Goal: Check status: Verify the current state of an ongoing process or item

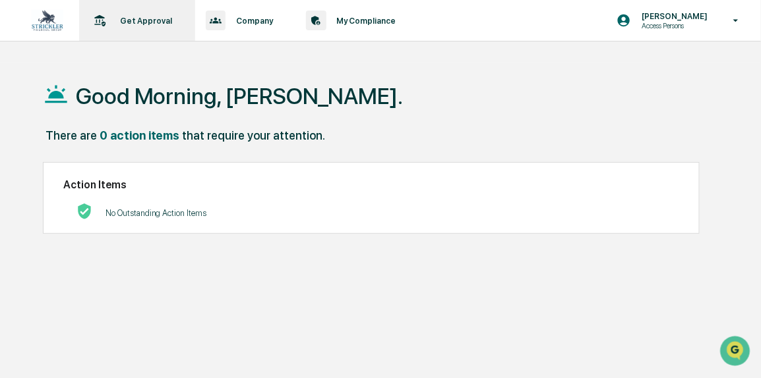
click at [133, 13] on div "Get Approval Content & Transactions" at bounding box center [135, 20] width 103 height 41
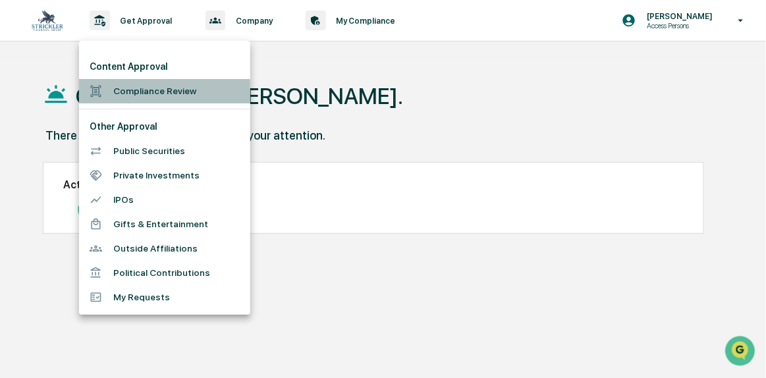
click at [153, 90] on li "Compliance Review" at bounding box center [164, 91] width 171 height 24
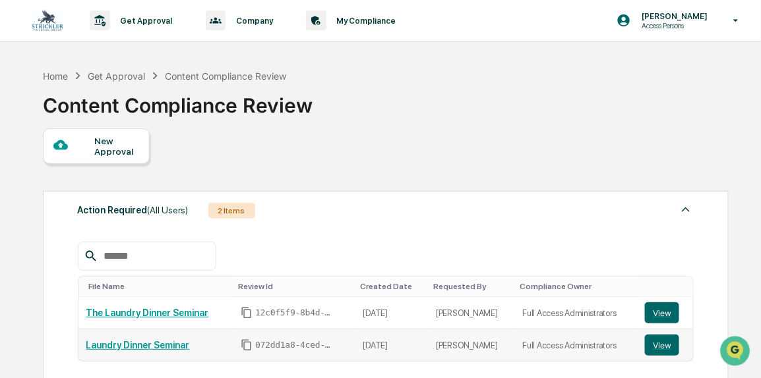
scroll to position [179, 0]
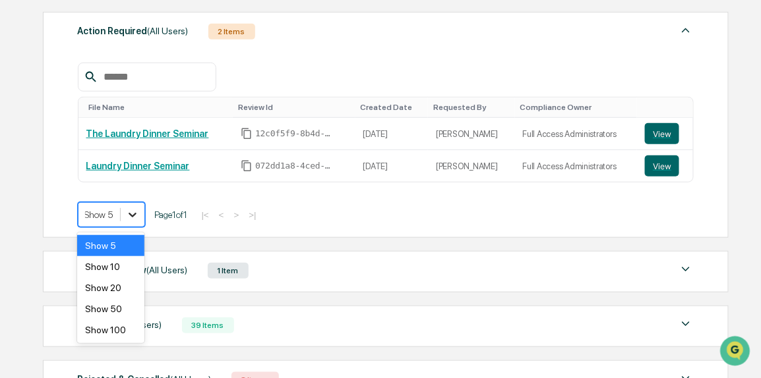
click at [132, 219] on icon at bounding box center [132, 214] width 13 height 13
click at [109, 341] on div "Show 100" at bounding box center [110, 330] width 67 height 21
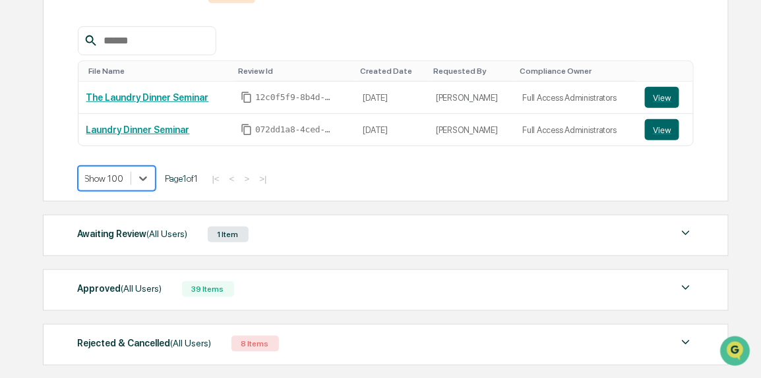
scroll to position [278, 0]
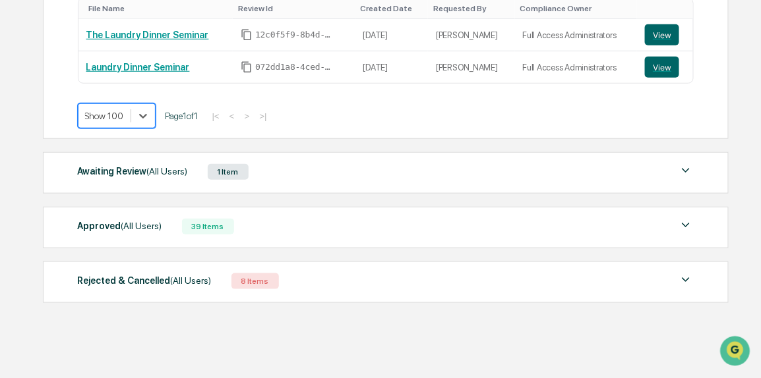
click at [161, 241] on div "Approved (All Users) 39 Items File Name Review Id Created Date Requested By Com…" at bounding box center [386, 228] width 686 height 42
click at [161, 230] on div "Approved (All Users) 39 Items" at bounding box center [386, 226] width 616 height 18
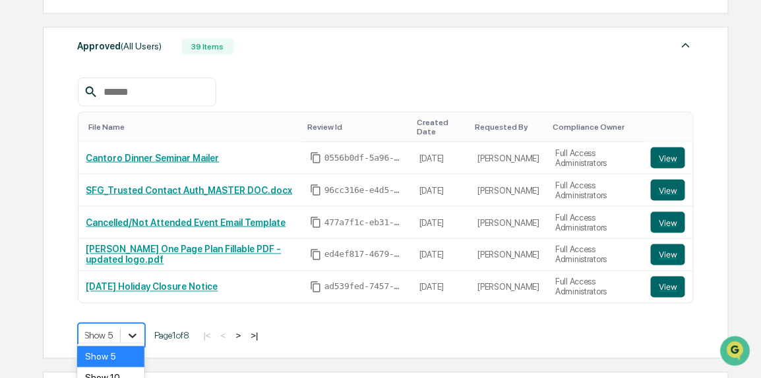
scroll to position [543, 0]
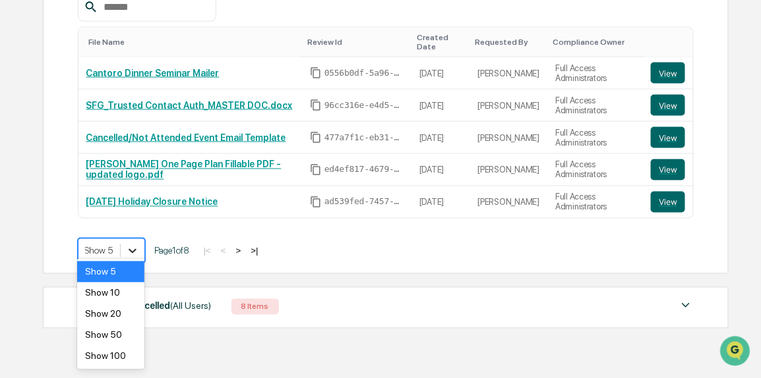
click at [123, 359] on div "Show 100" at bounding box center [110, 356] width 67 height 21
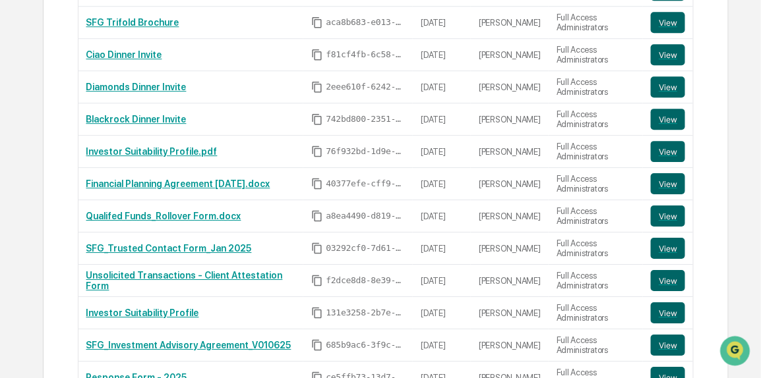
scroll to position [1258, 0]
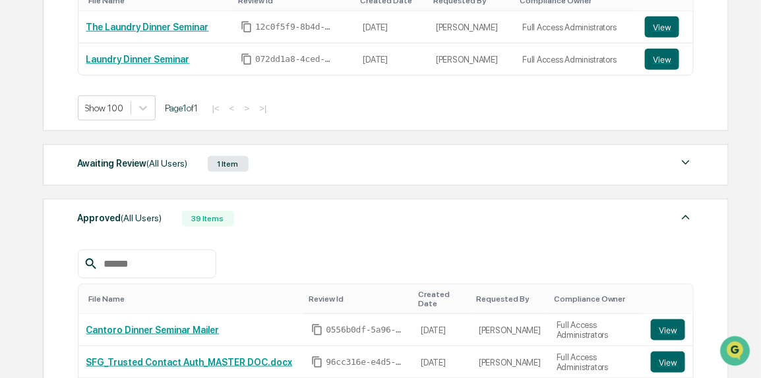
scroll to position [239, 0]
